Goal: Navigation & Orientation: Find specific page/section

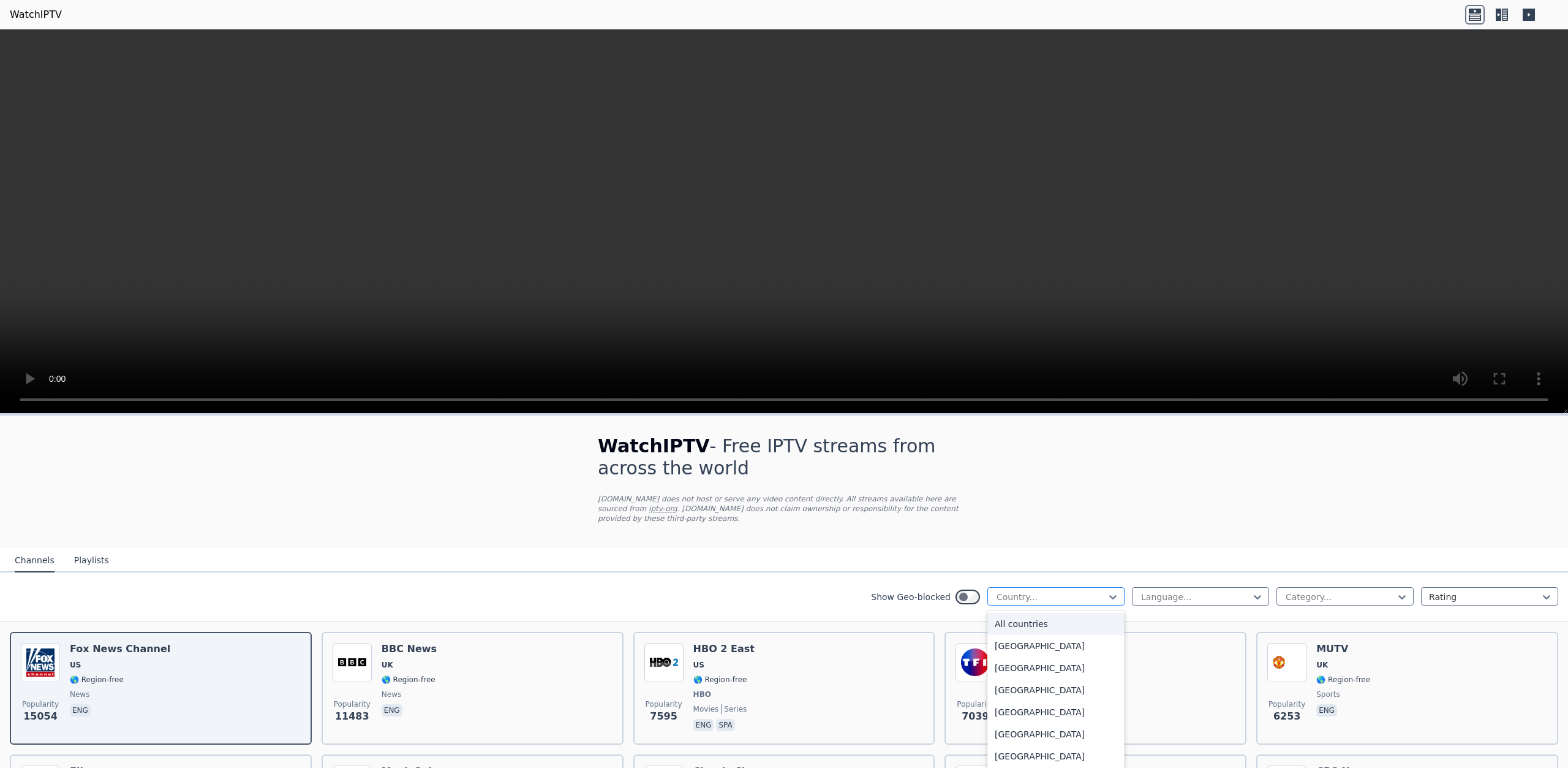
click at [1080, 593] on div "Country..." at bounding box center [1056, 596] width 137 height 18
click at [1223, 591] on div at bounding box center [1196, 597] width 112 height 12
click at [1321, 591] on div at bounding box center [1340, 597] width 112 height 12
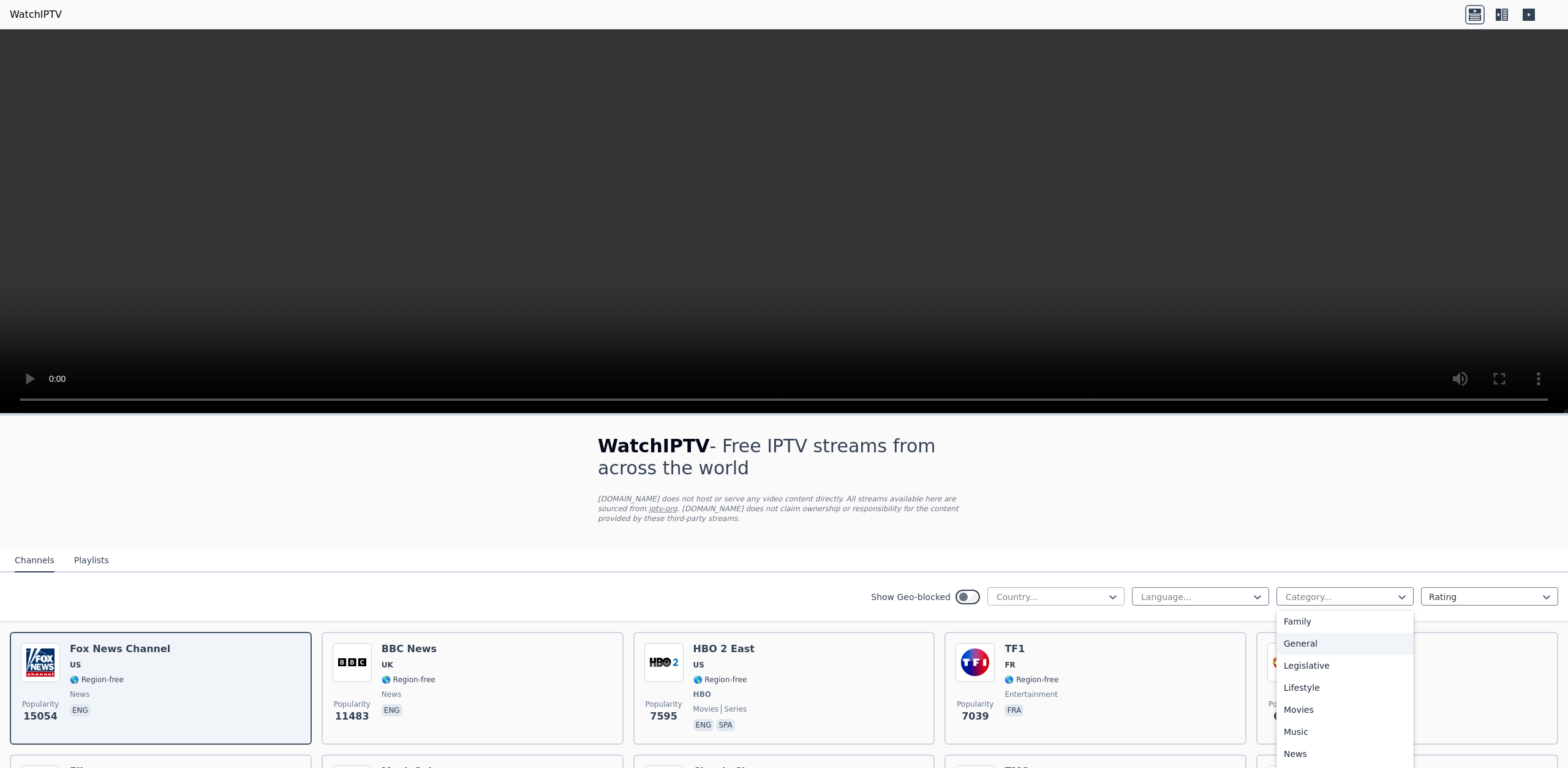
click at [1049, 591] on div at bounding box center [1051, 597] width 112 height 12
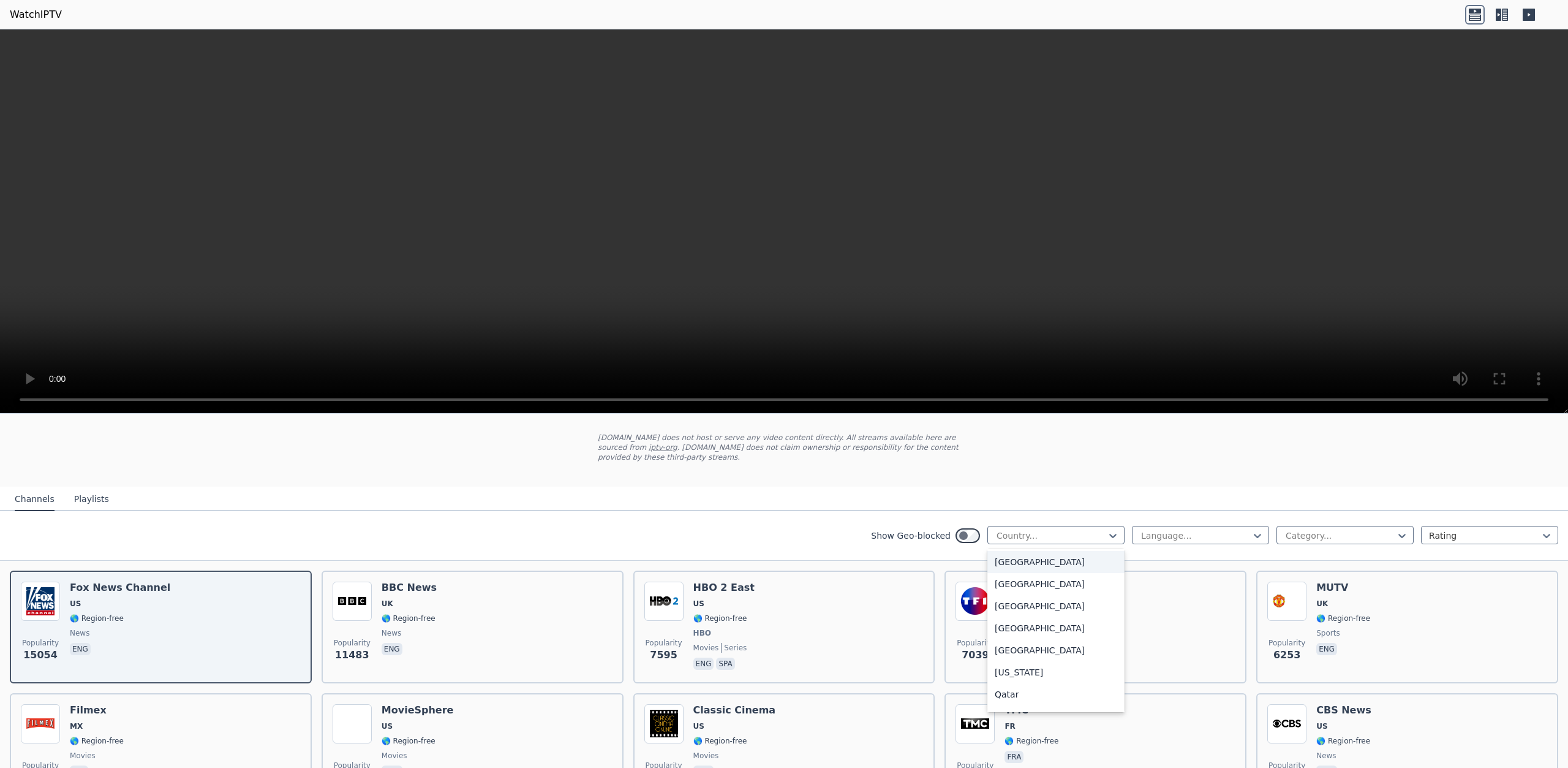
scroll to position [3248, 0]
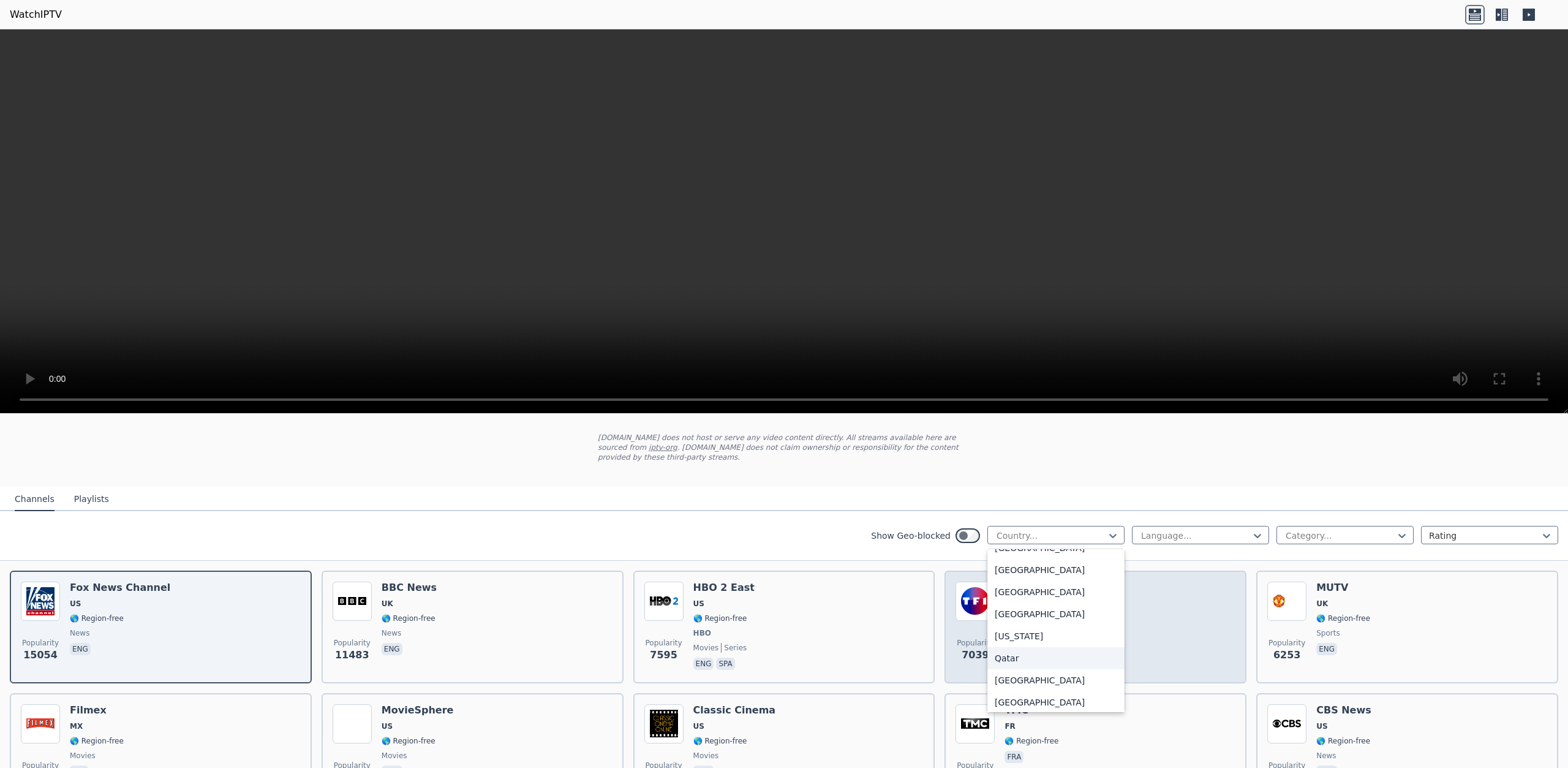
click at [1014, 647] on div "Qatar" at bounding box center [1056, 658] width 137 height 22
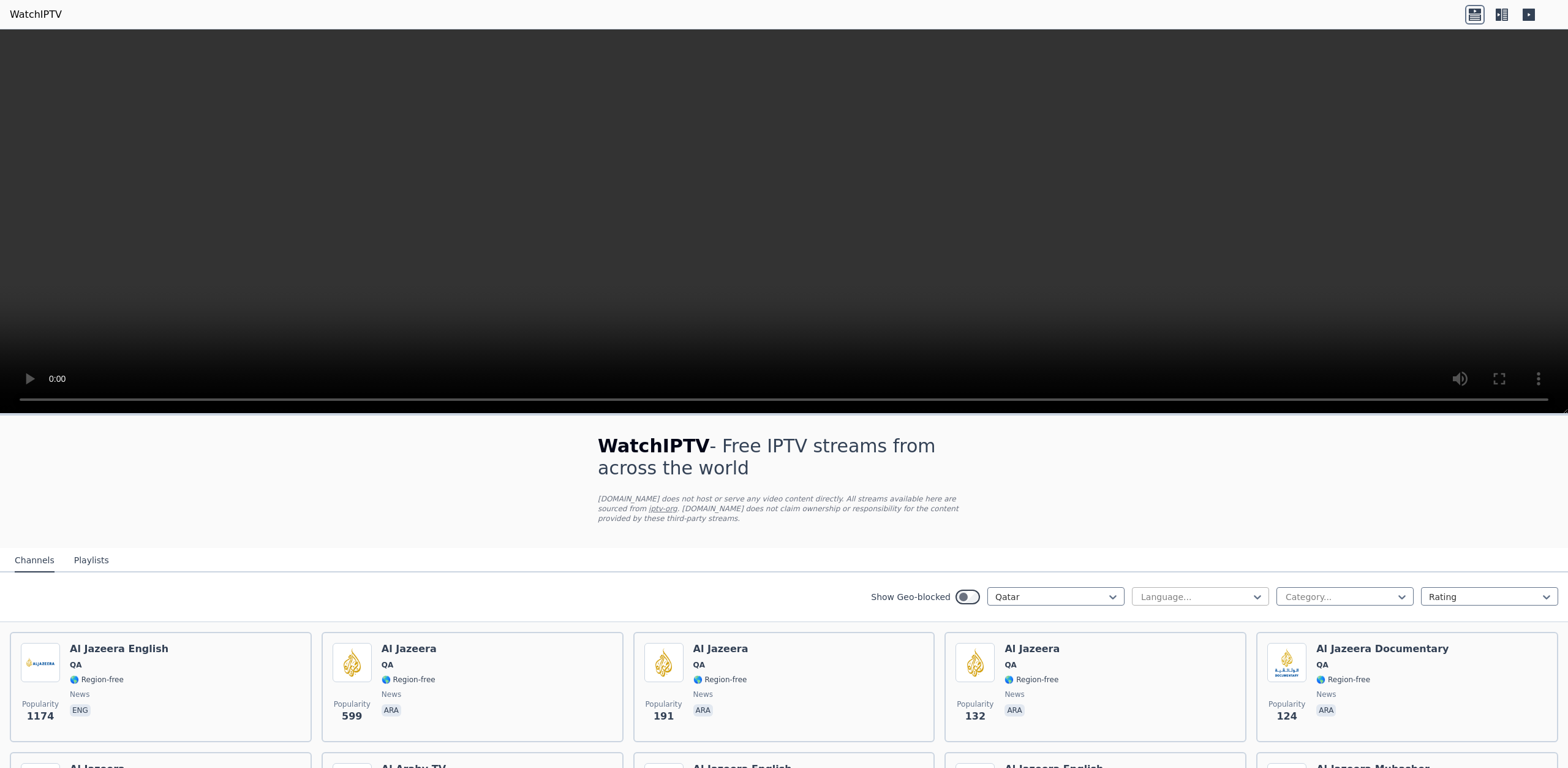
click at [1222, 591] on div at bounding box center [1196, 597] width 112 height 12
click at [1144, 635] on div "Arabic" at bounding box center [1200, 645] width 137 height 22
click at [1366, 591] on div at bounding box center [1340, 597] width 112 height 12
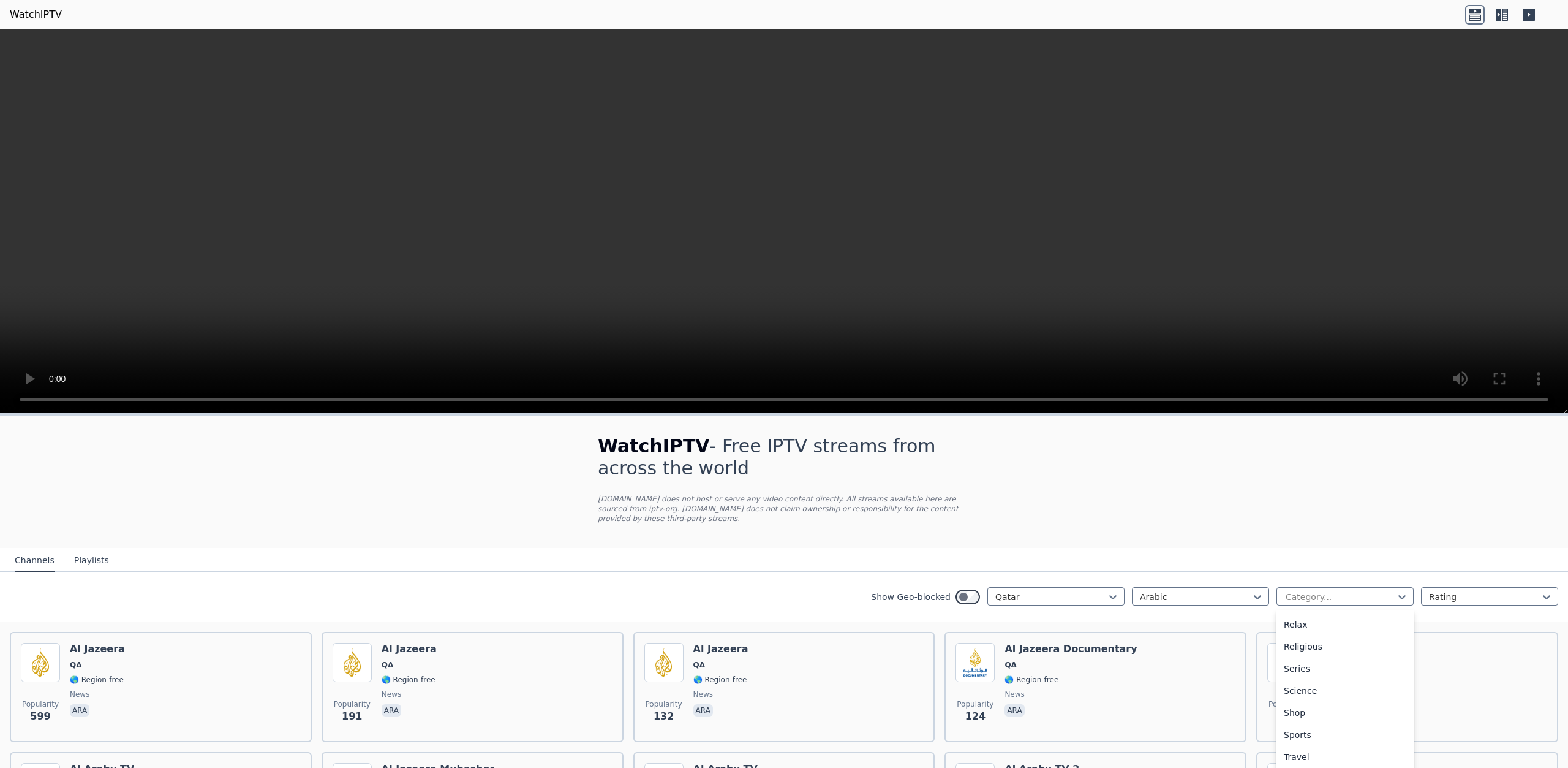
scroll to position [429, 0]
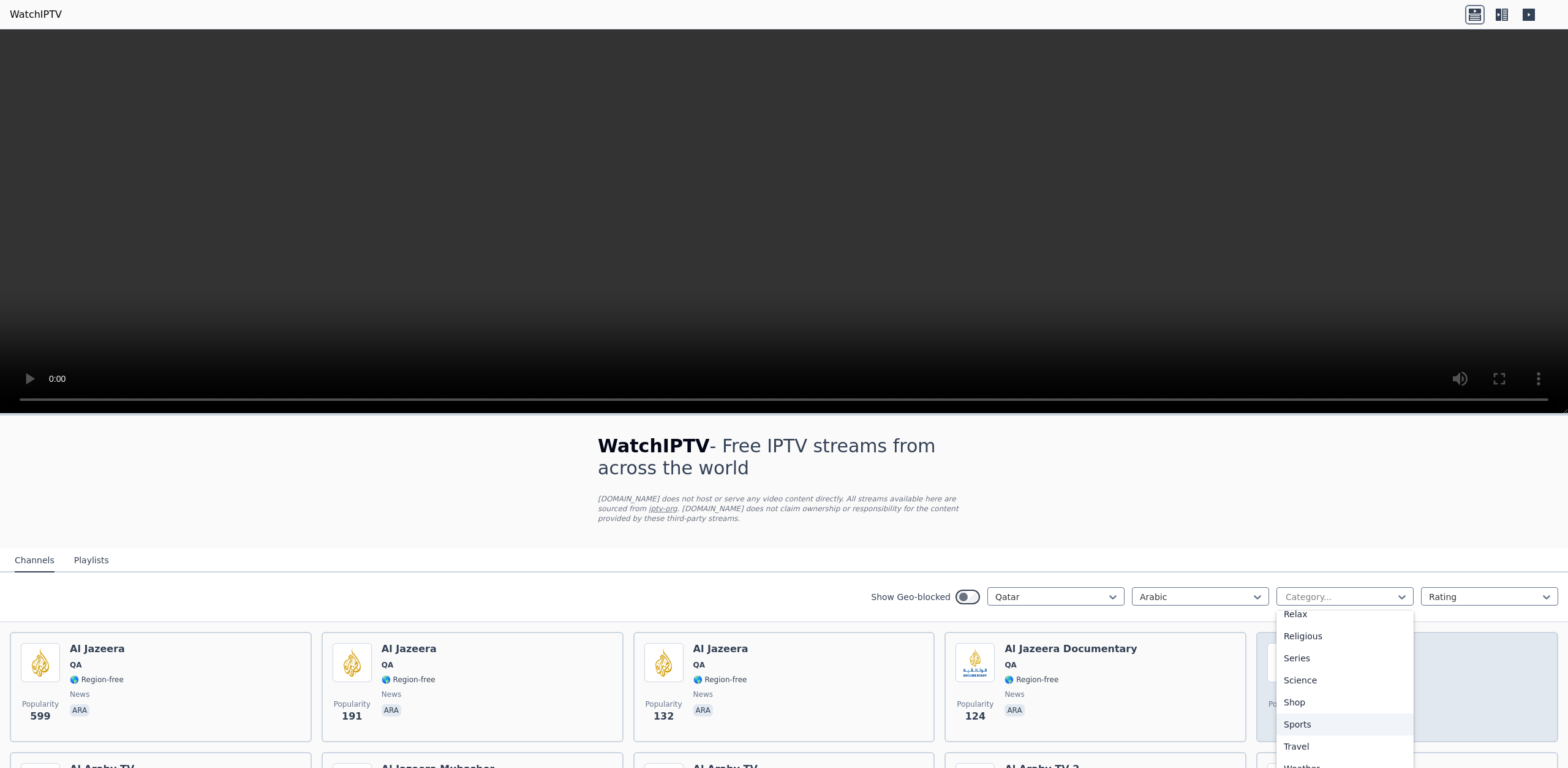
click at [1291, 713] on div "Sports" at bounding box center [1345, 724] width 137 height 22
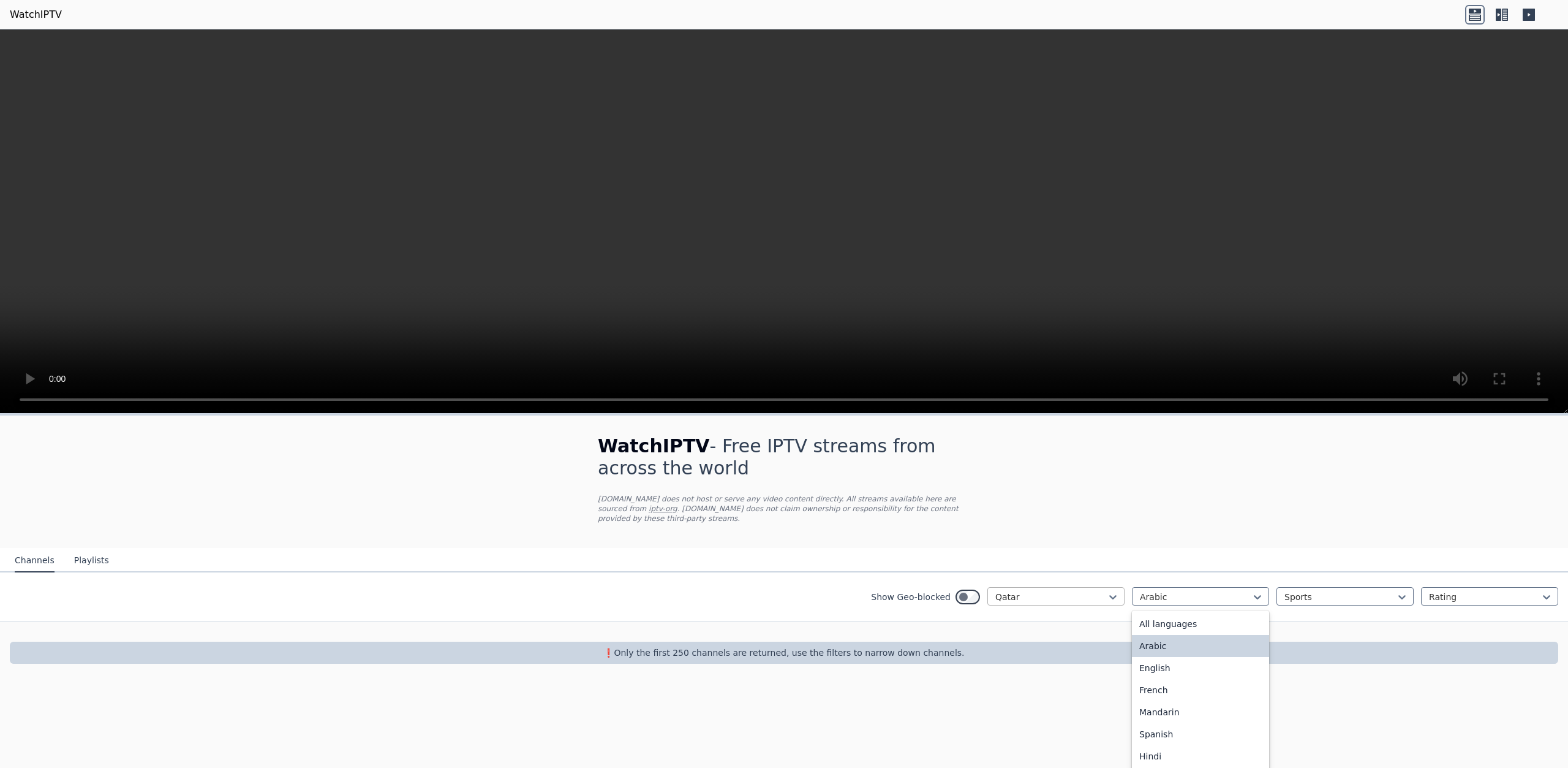
drag, startPoint x: 1203, startPoint y: 584, endPoint x: 1058, endPoint y: 584, distance: 145.0
click at [1059, 584] on div "Show Geo-blocked Qatar 22 results available. Use Up and Down to choose options,…" at bounding box center [784, 597] width 1568 height 49
click at [1167, 613] on div "All languages" at bounding box center [1200, 624] width 137 height 22
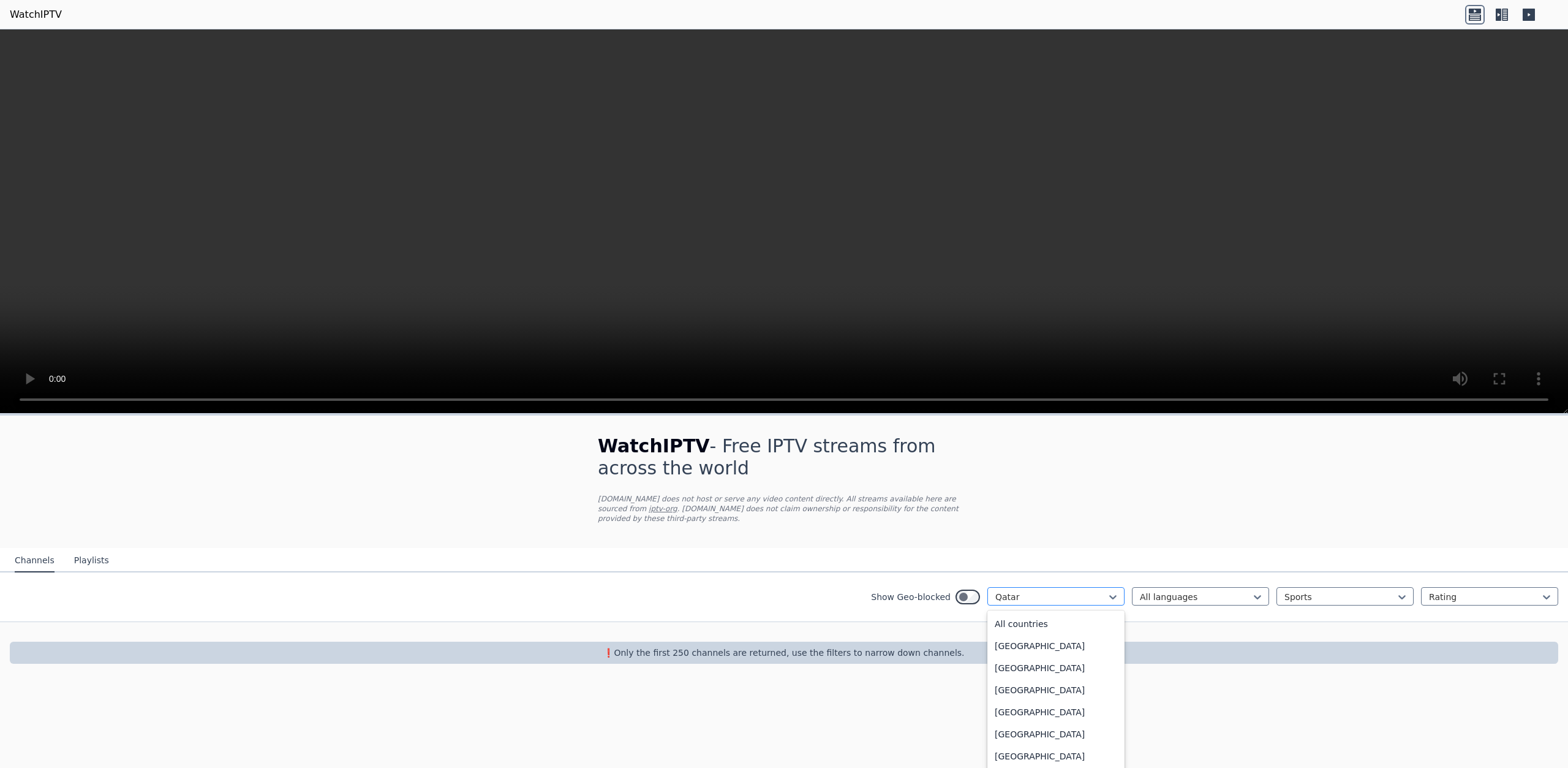
click at [1068, 591] on div at bounding box center [1051, 597] width 112 height 12
click at [80, 549] on button "Playlists" at bounding box center [91, 561] width 35 height 23
